Goal: Task Accomplishment & Management: Complete application form

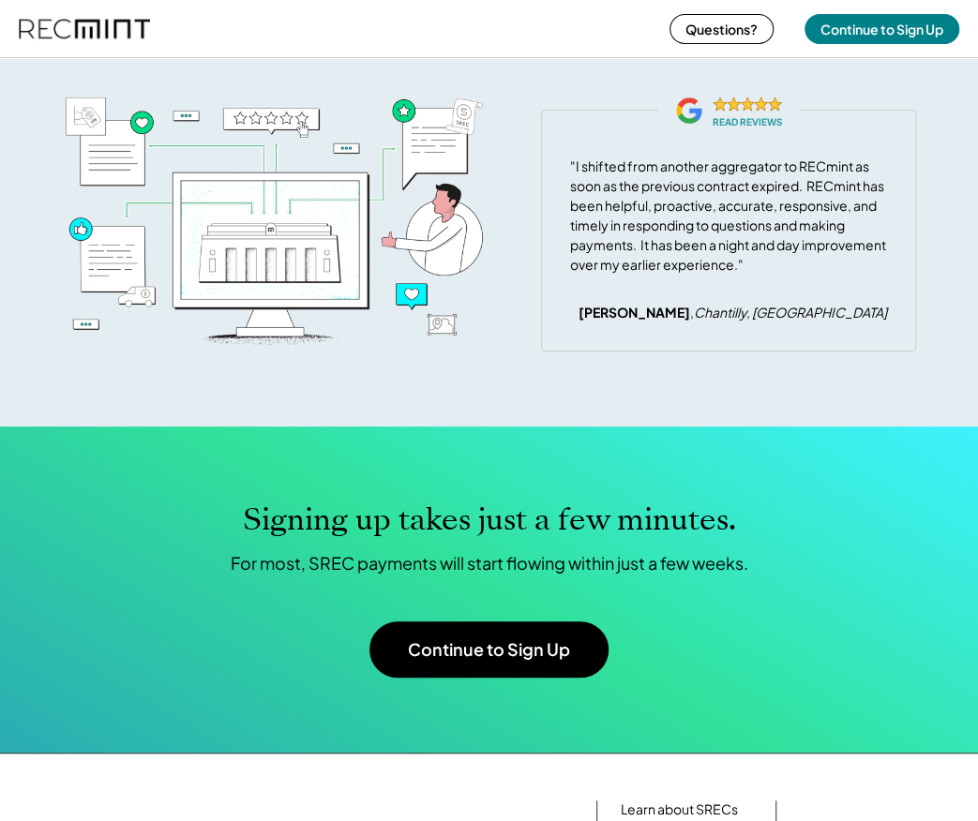
scroll to position [6468, 0]
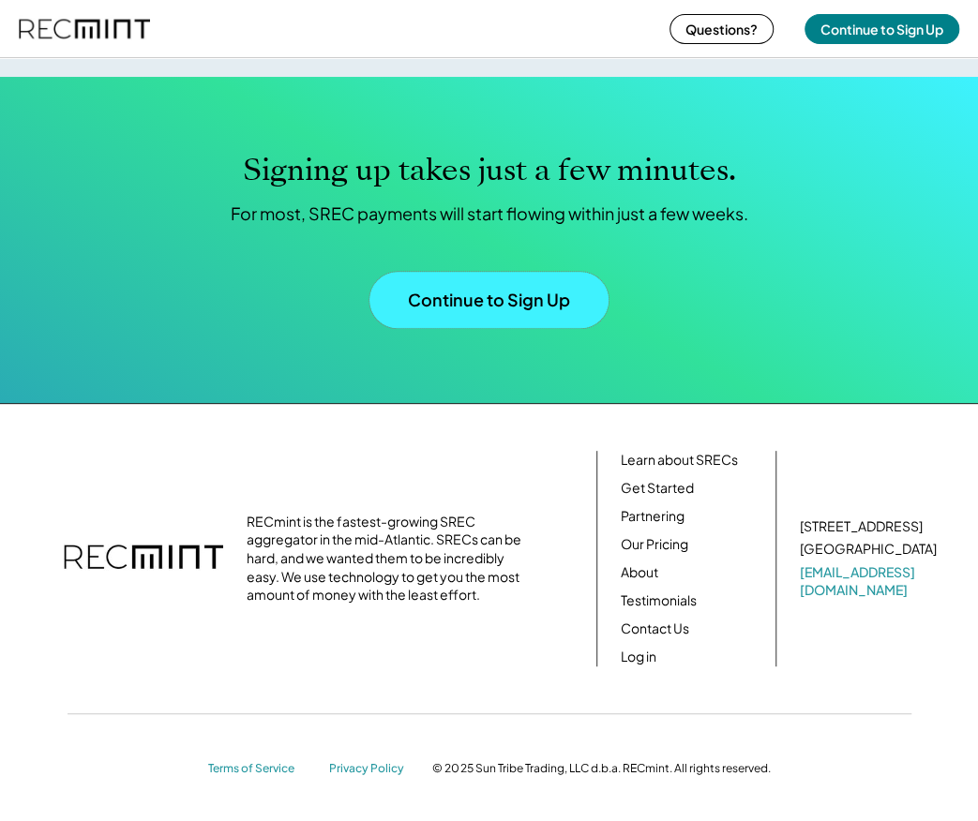
click at [559, 328] on button "Continue to Sign Up" at bounding box center [488, 300] width 239 height 56
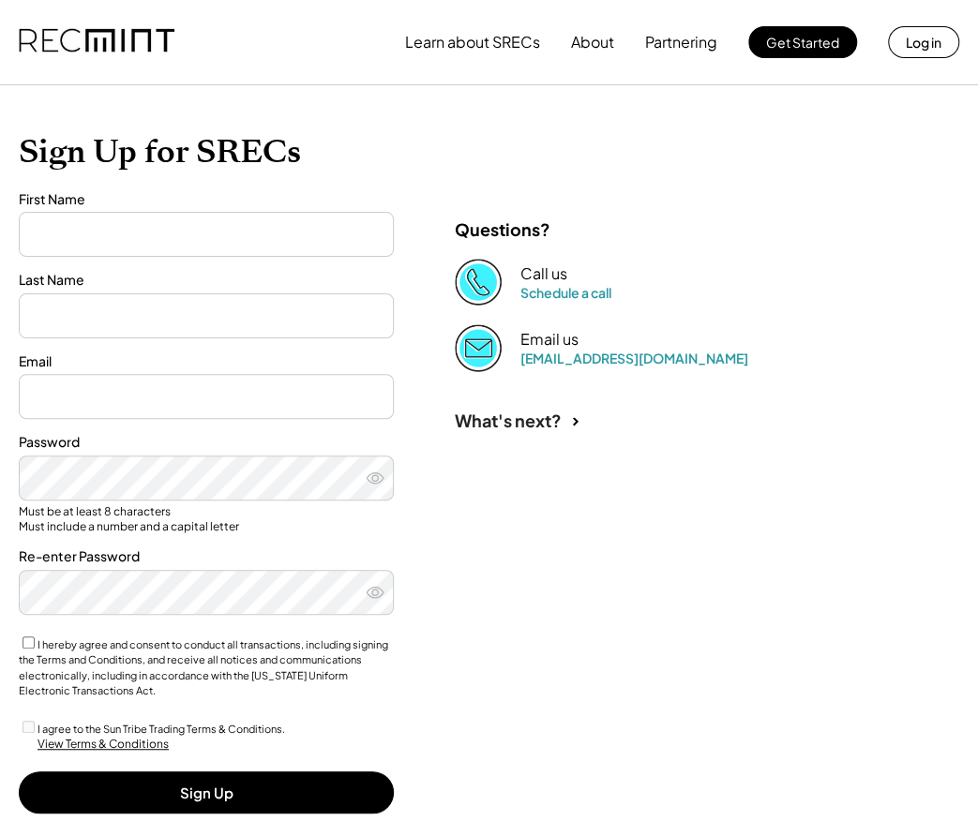
type input "****"
type input "***"
type input "**********"
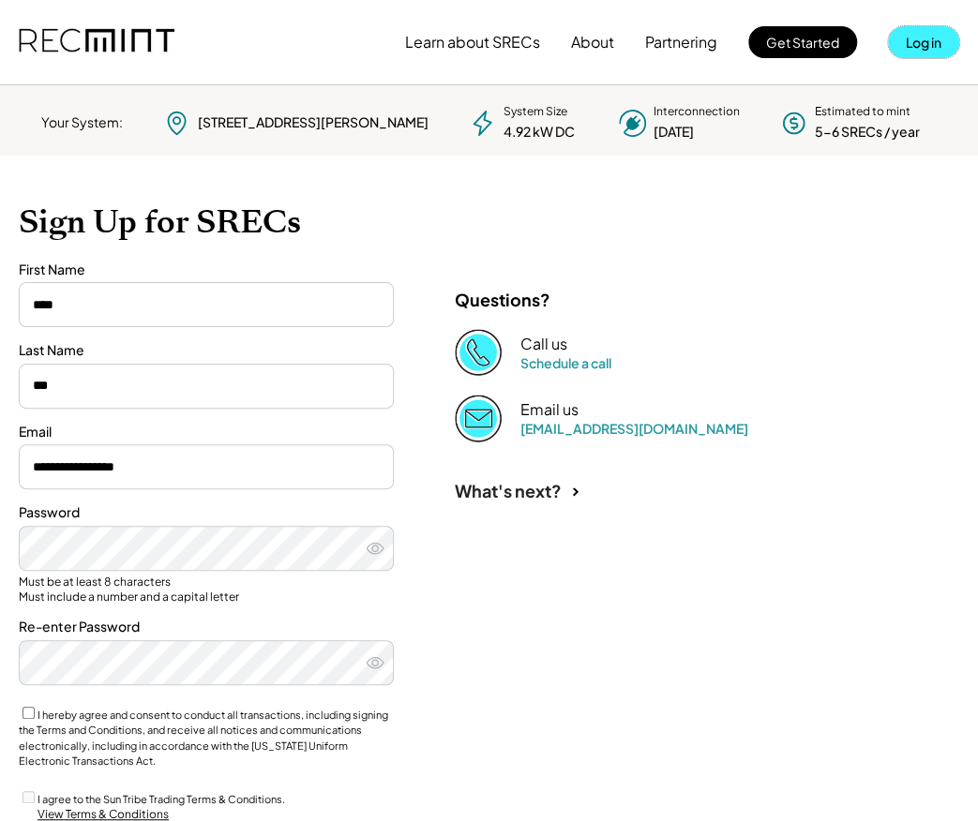
drag, startPoint x: 921, startPoint y: 51, endPoint x: 930, endPoint y: 45, distance: 10.9
click at [924, 48] on button "Log in" at bounding box center [923, 42] width 71 height 32
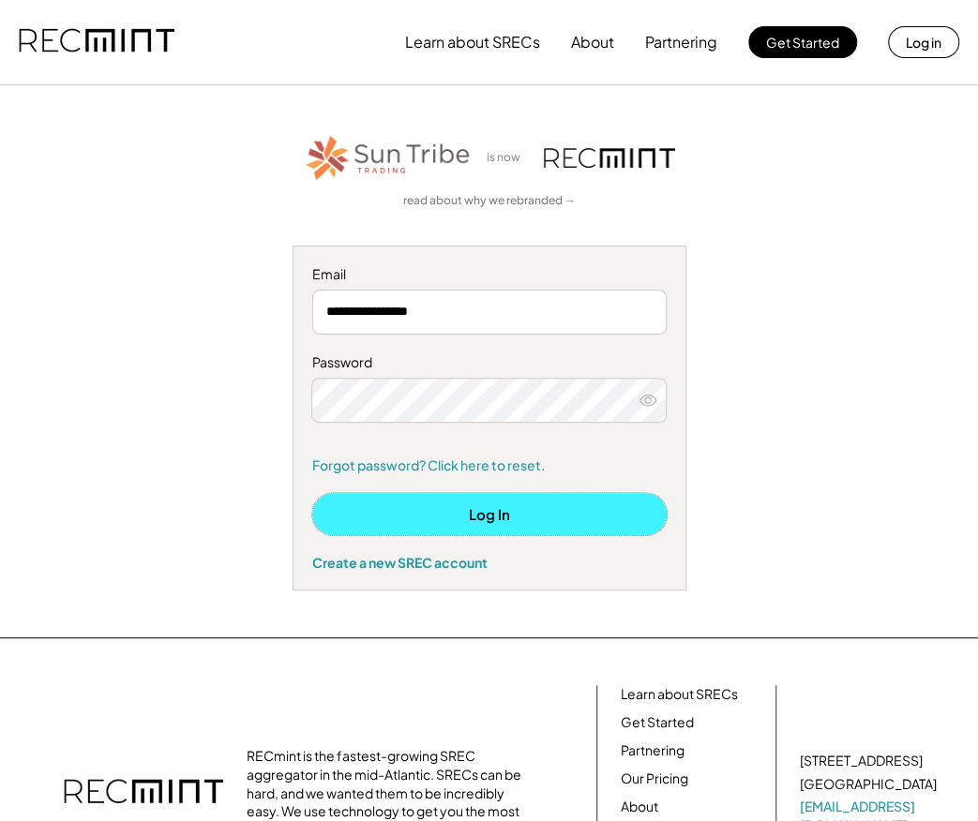
click at [490, 523] on button "Log In" at bounding box center [489, 514] width 354 height 42
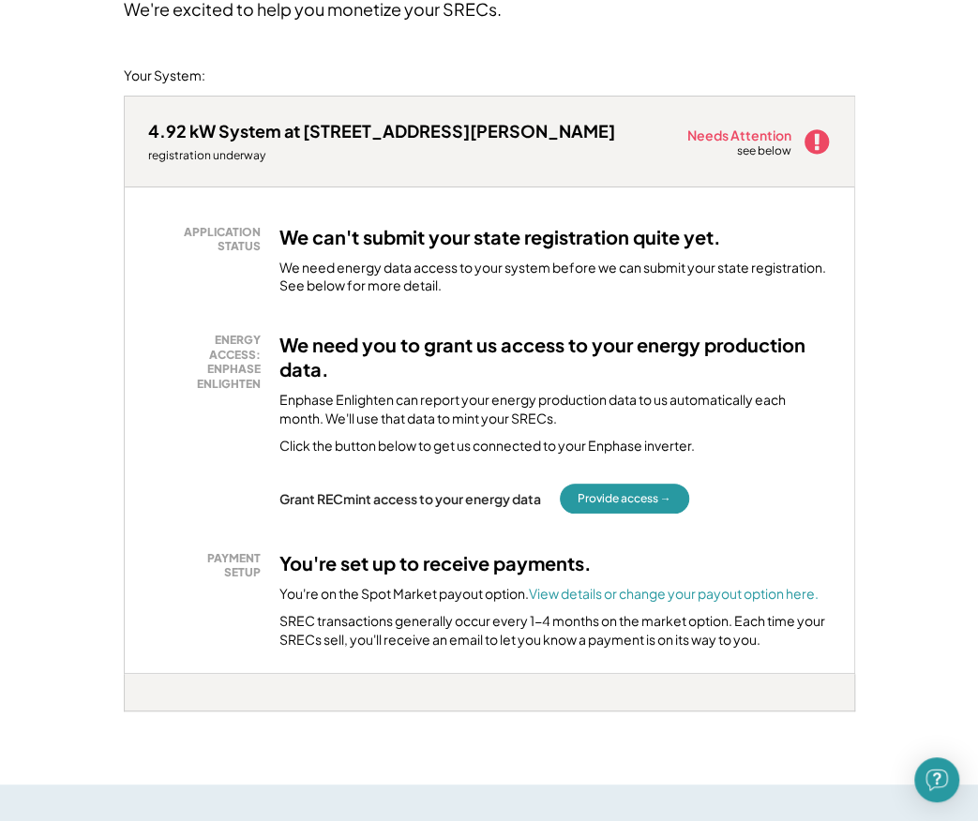
scroll to position [281, 0]
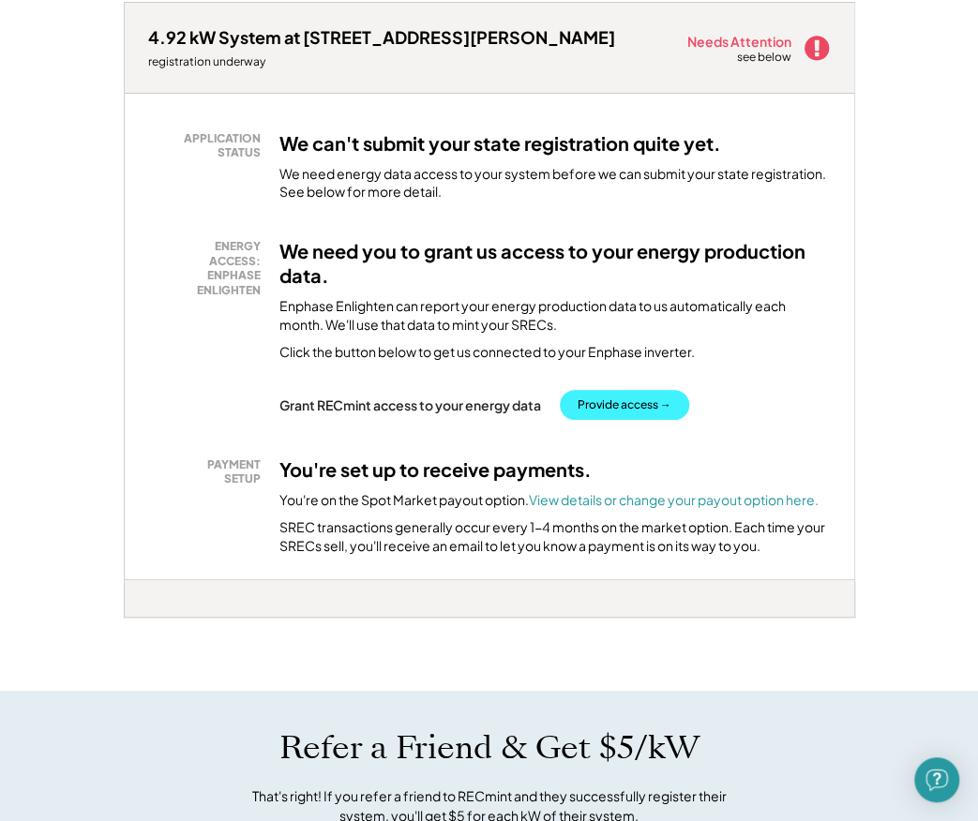
click at [643, 407] on button "Provide access →" at bounding box center [624, 405] width 129 height 30
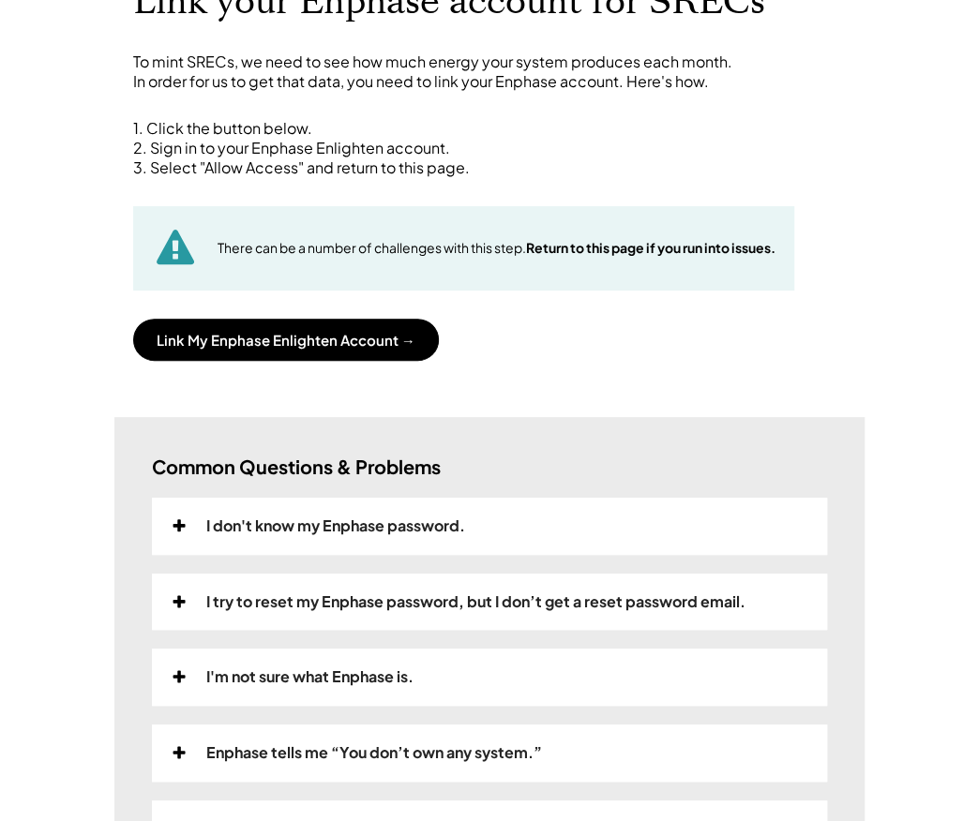
scroll to position [187, 0]
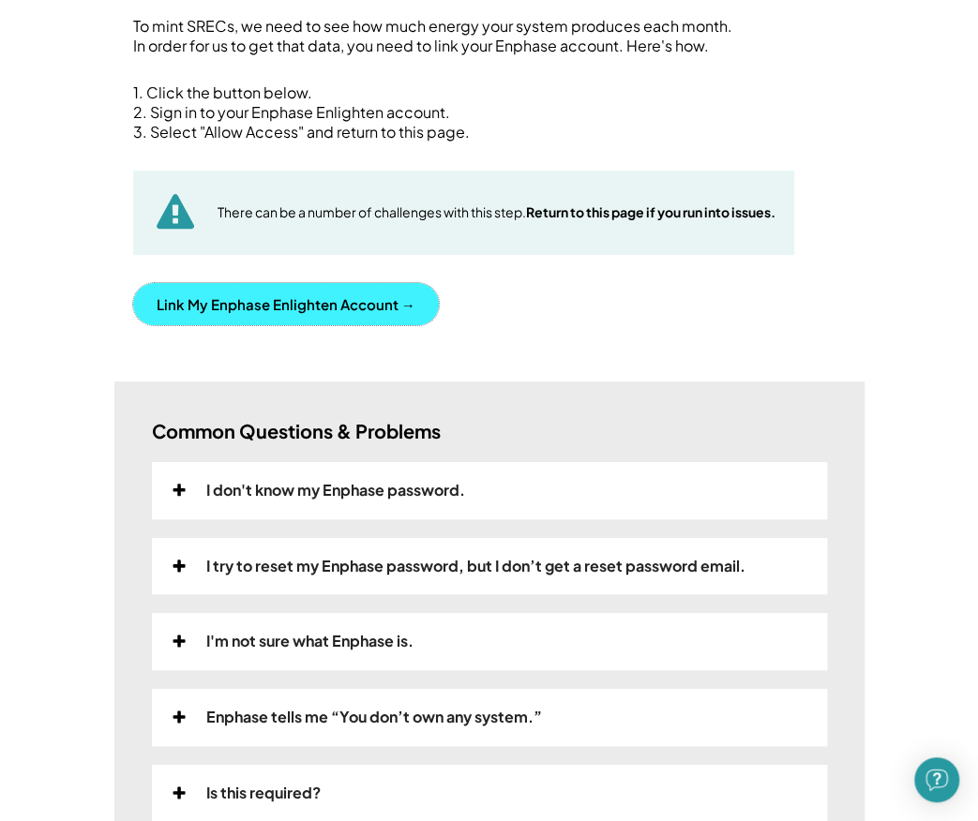
click at [343, 319] on button "Link My Enphase Enlighten Account →" at bounding box center [286, 304] width 306 height 42
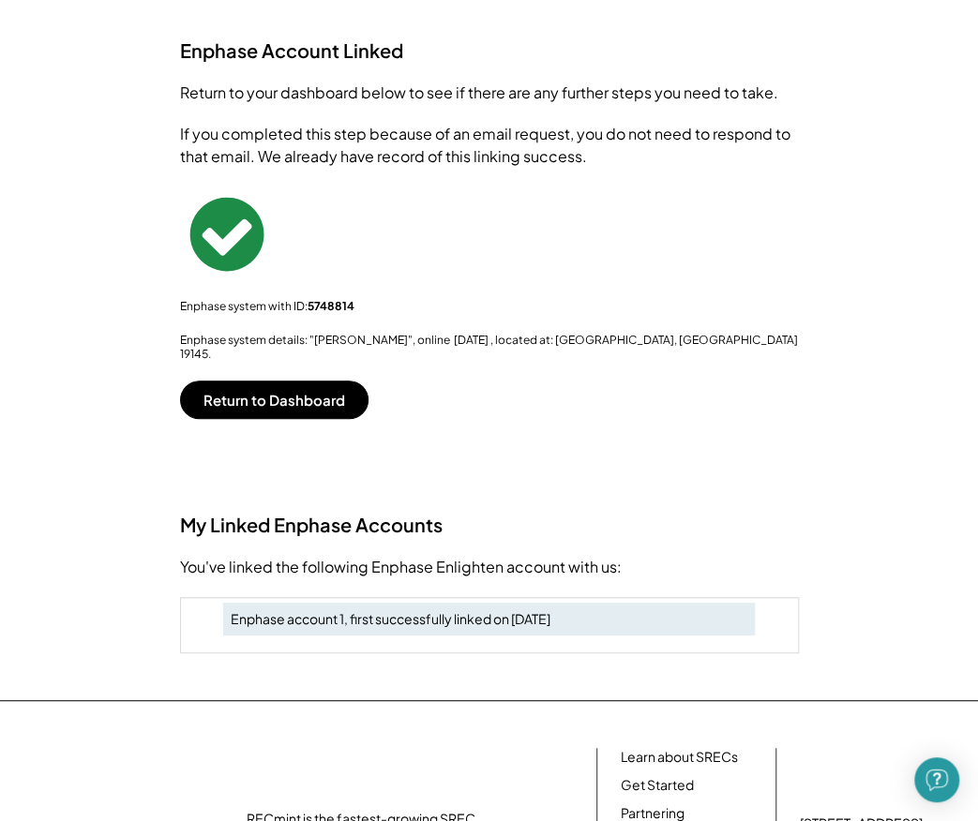
scroll to position [0, 0]
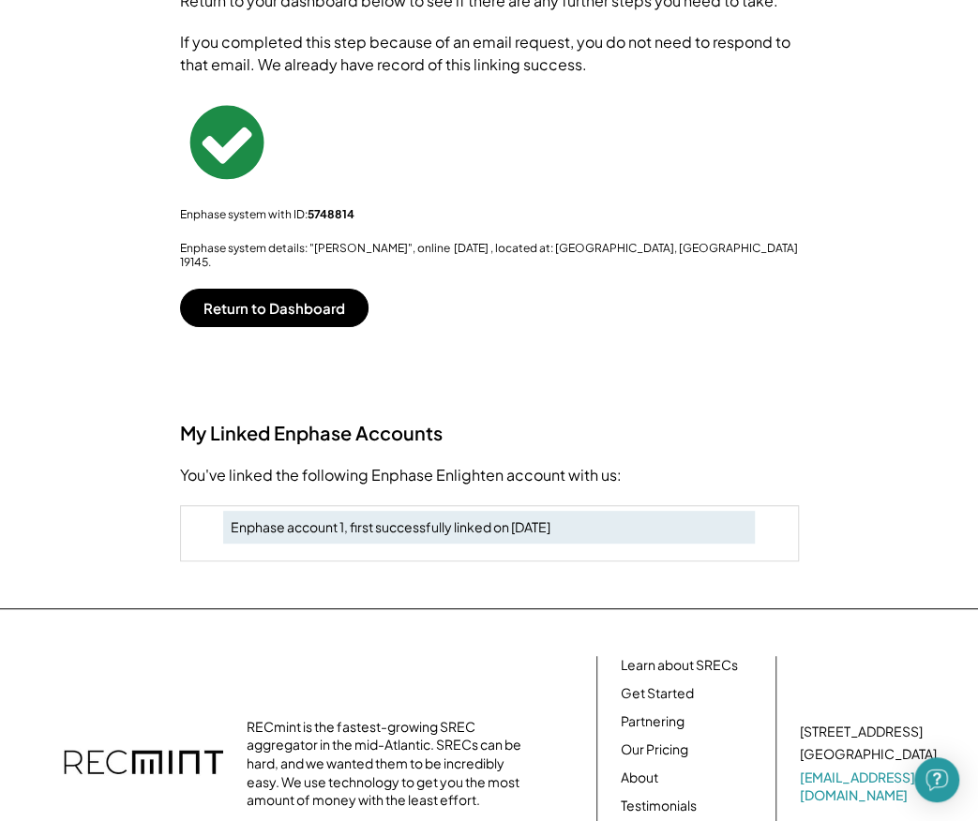
scroll to position [281, 0]
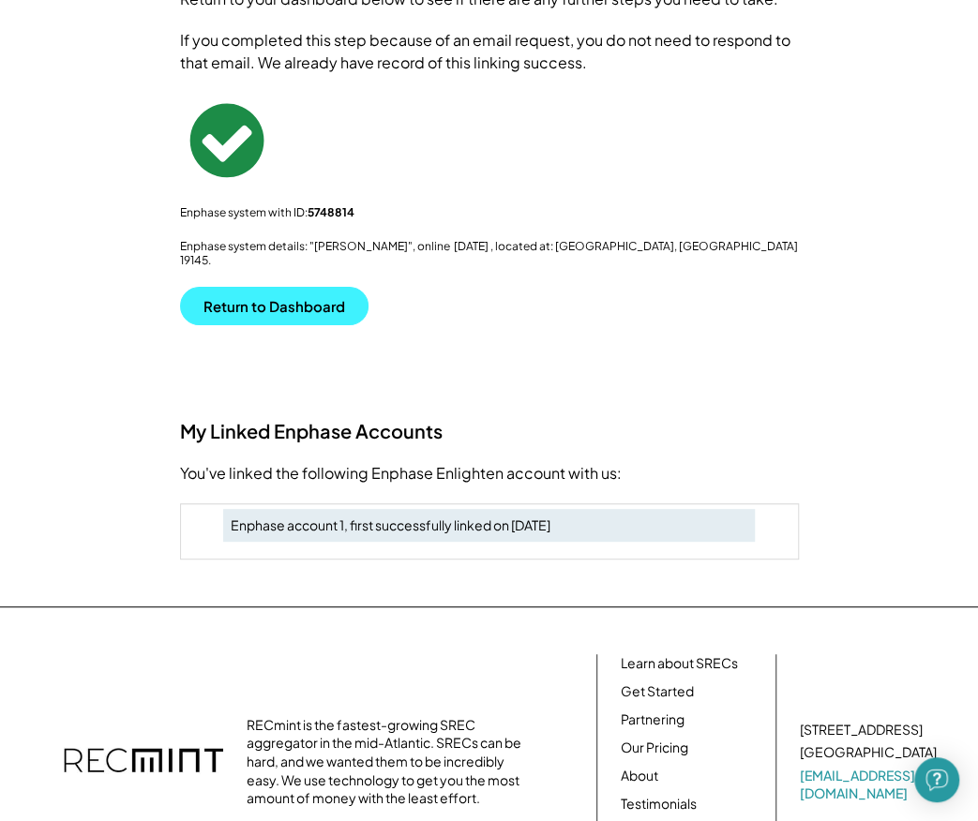
click at [259, 287] on button "Return to Dashboard" at bounding box center [274, 306] width 188 height 38
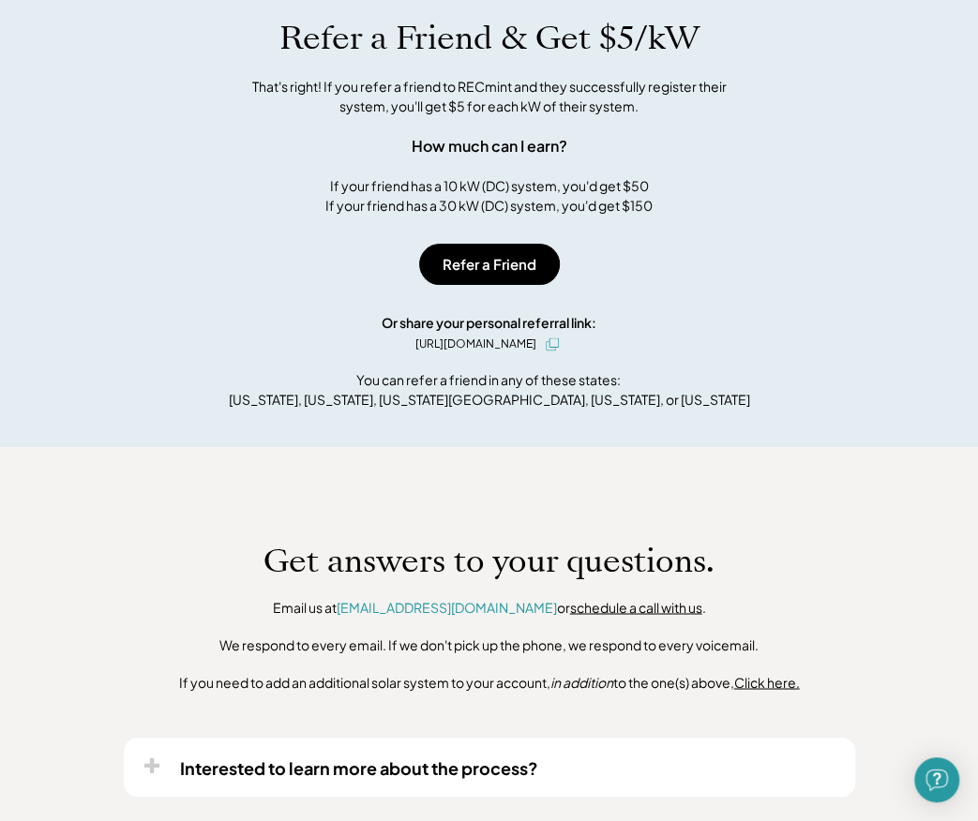
scroll to position [643, 0]
